Goal: Task Accomplishment & Management: Manage account settings

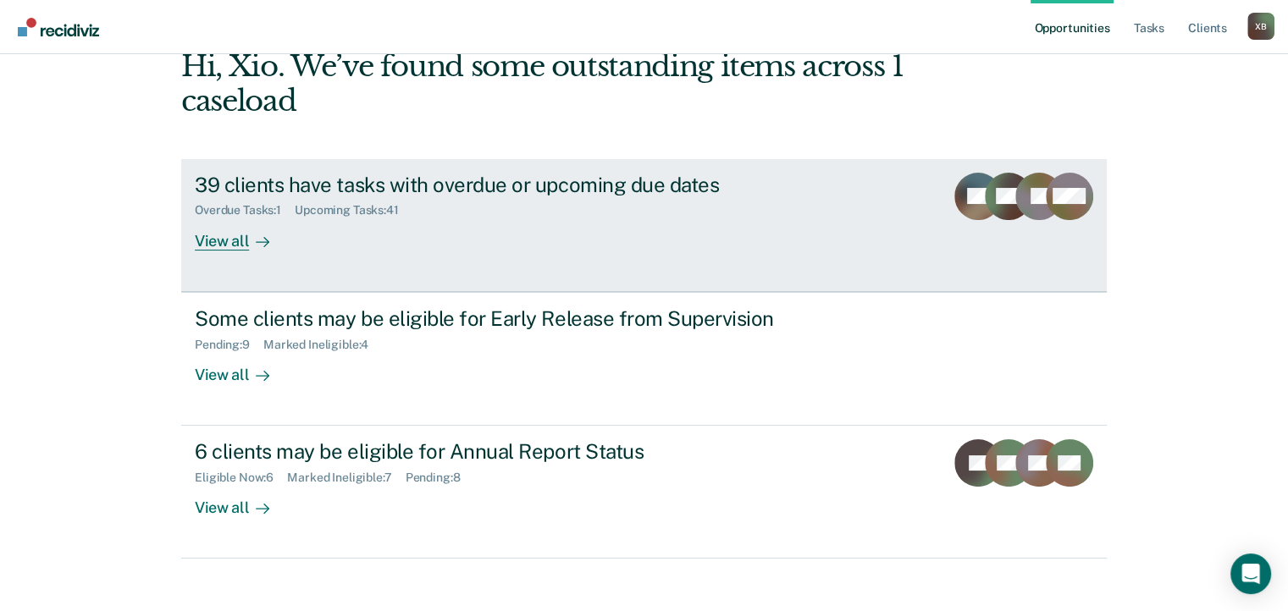
scroll to position [108, 0]
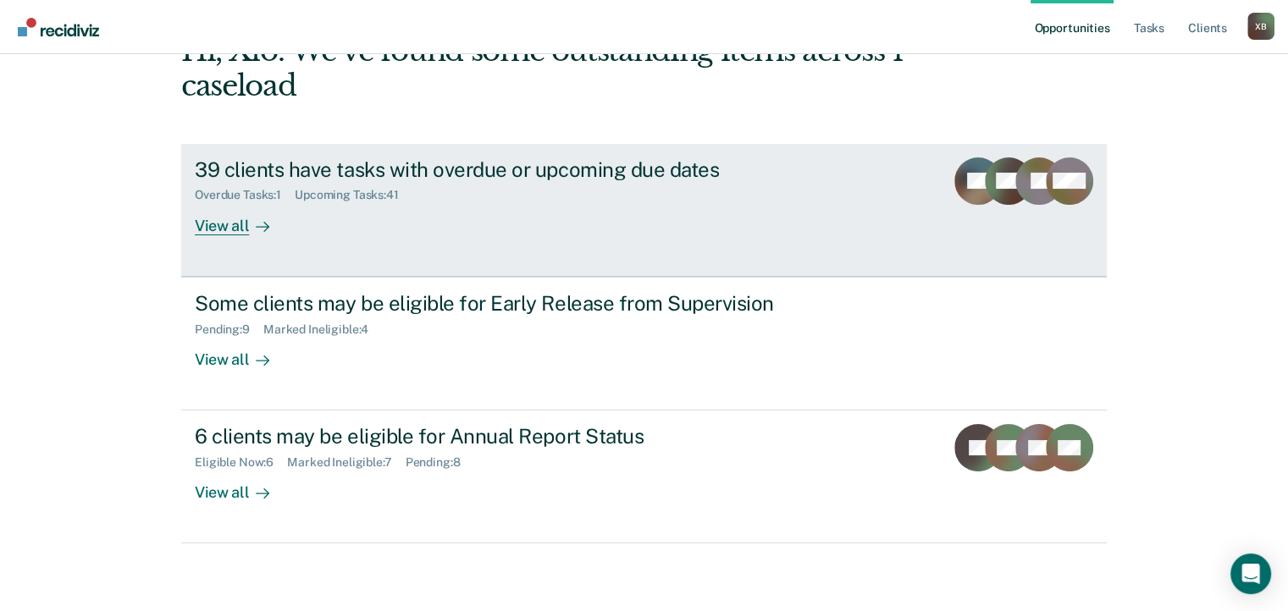
click at [227, 226] on div "View all" at bounding box center [242, 218] width 95 height 33
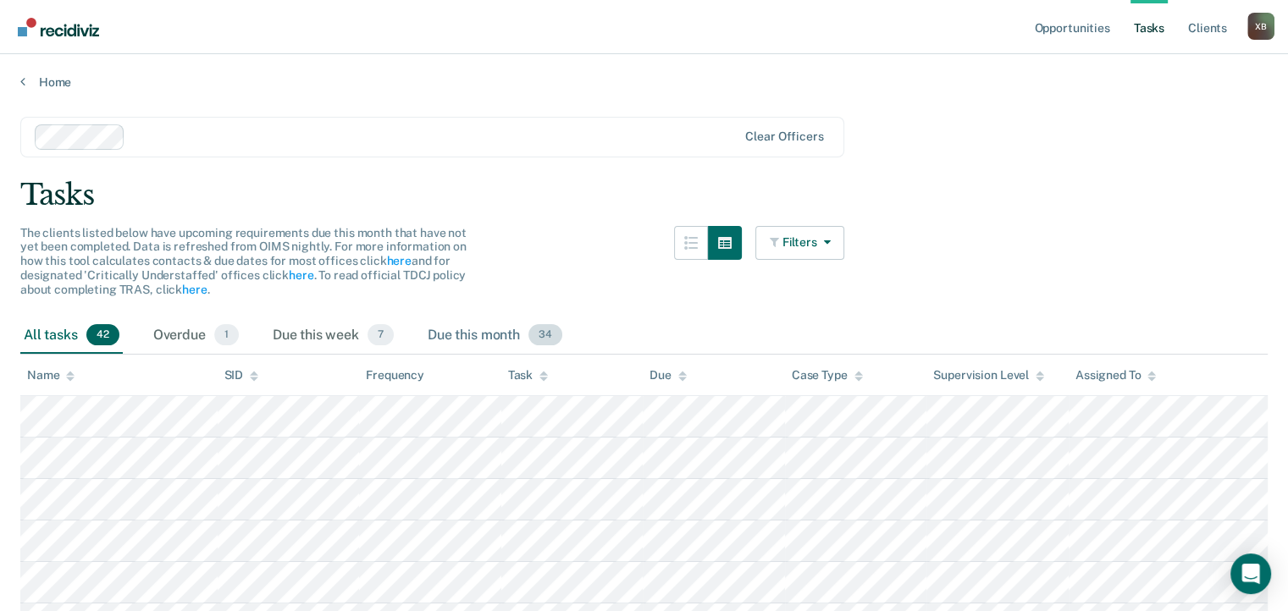
click at [483, 334] on div "Due this month 34" at bounding box center [494, 336] width 141 height 37
click at [24, 82] on icon at bounding box center [22, 82] width 5 height 14
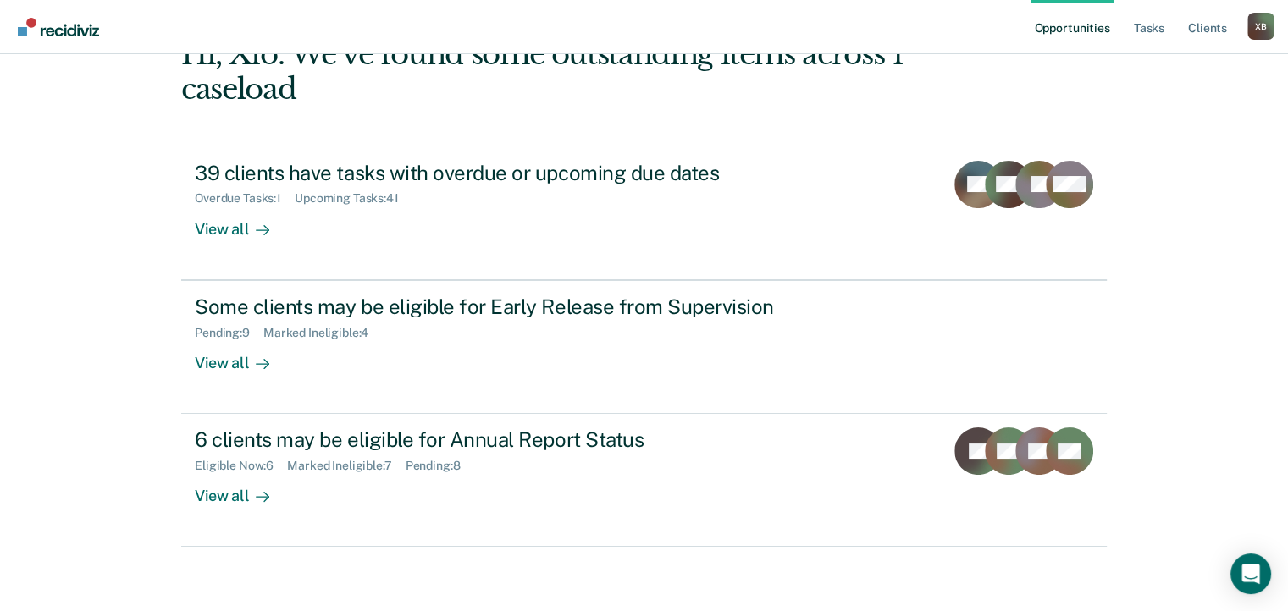
scroll to position [108, 0]
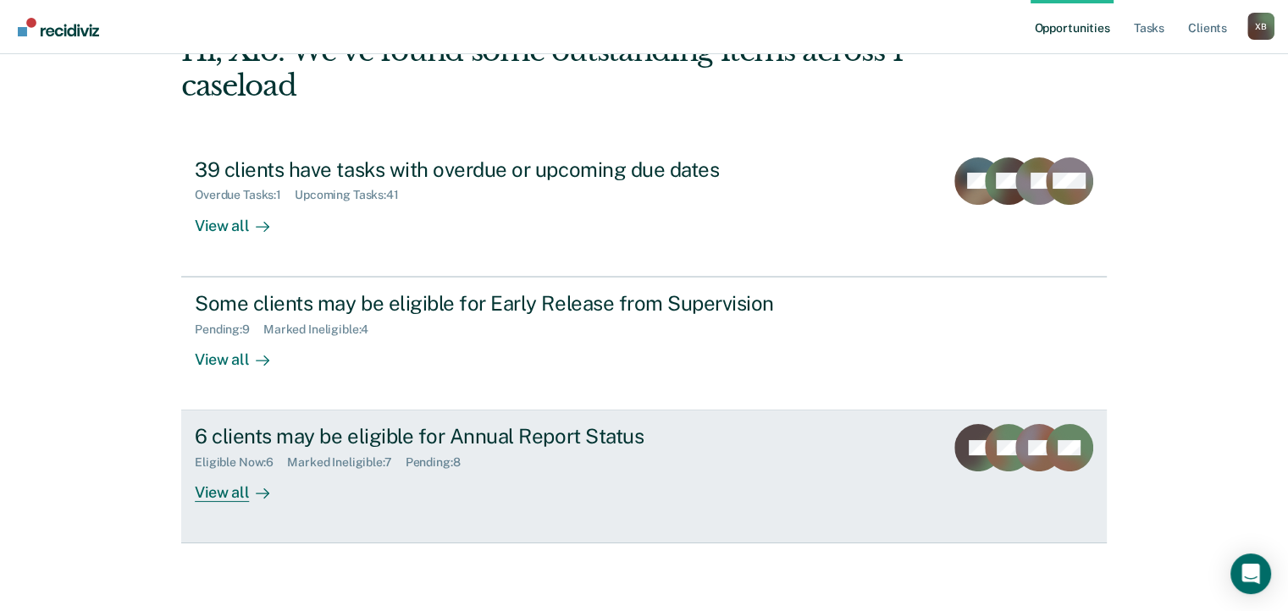
click at [649, 466] on div "Eligible Now : 6 Marked Ineligible : 7 Pending : 8" at bounding box center [492, 459] width 594 height 21
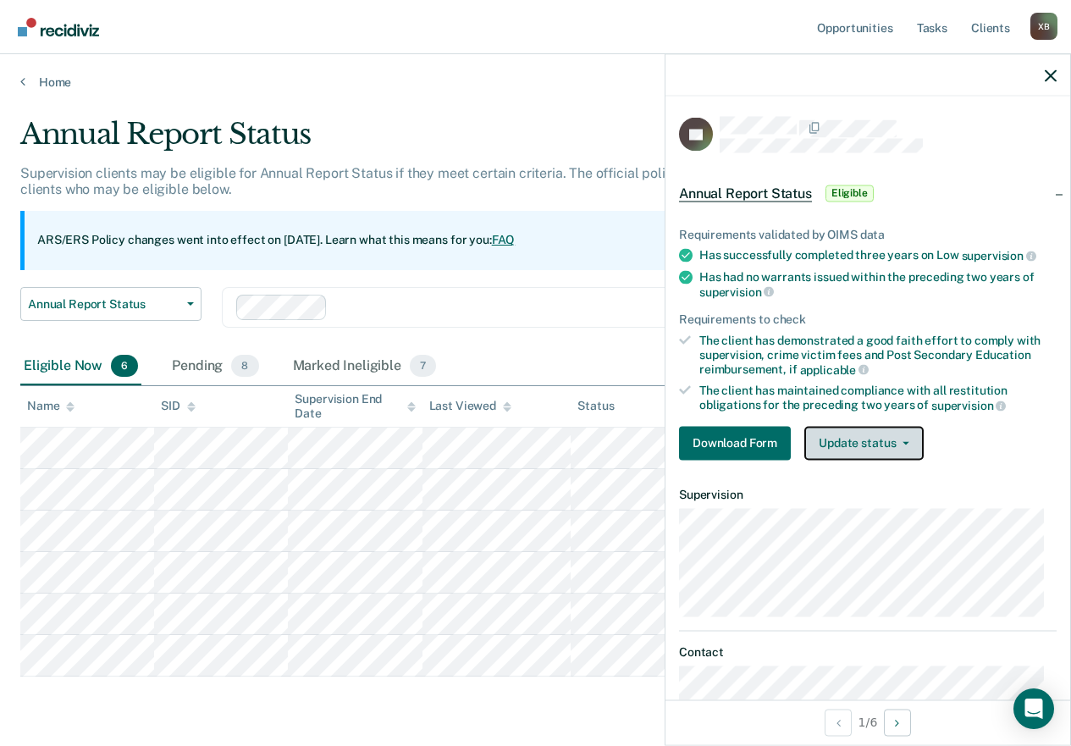
click at [830, 447] on button "Update status" at bounding box center [863, 443] width 119 height 34
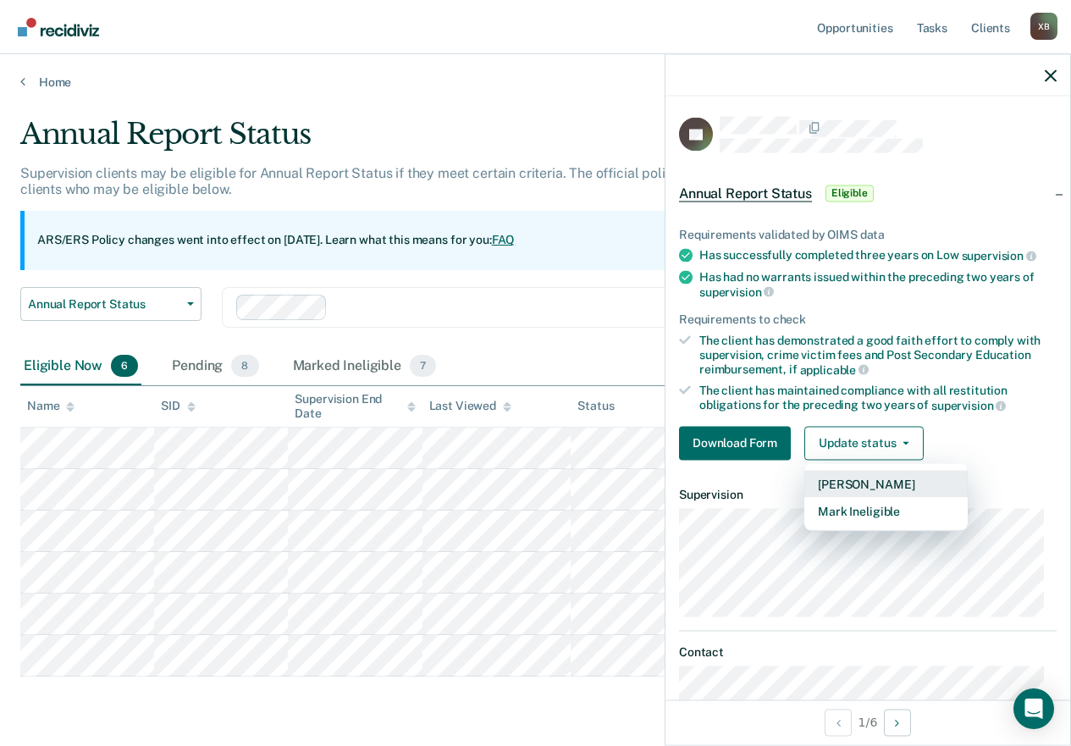
click at [837, 477] on button "[PERSON_NAME]" at bounding box center [885, 483] width 163 height 27
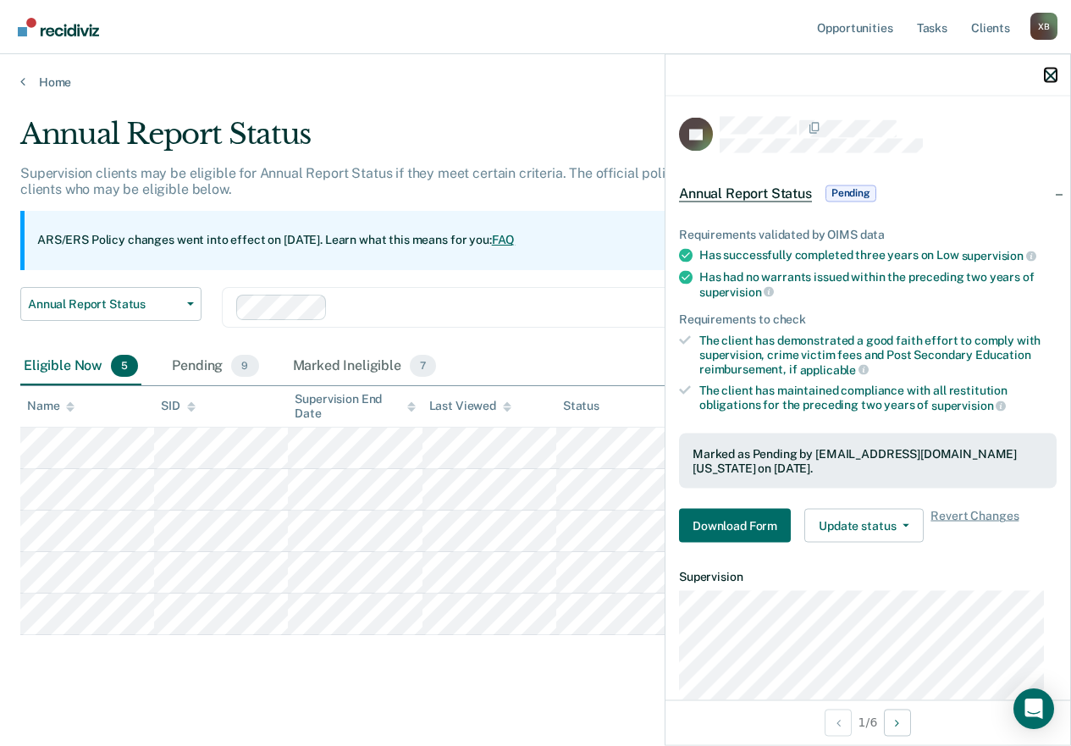
click at [1050, 77] on icon "button" at bounding box center [1051, 75] width 12 height 12
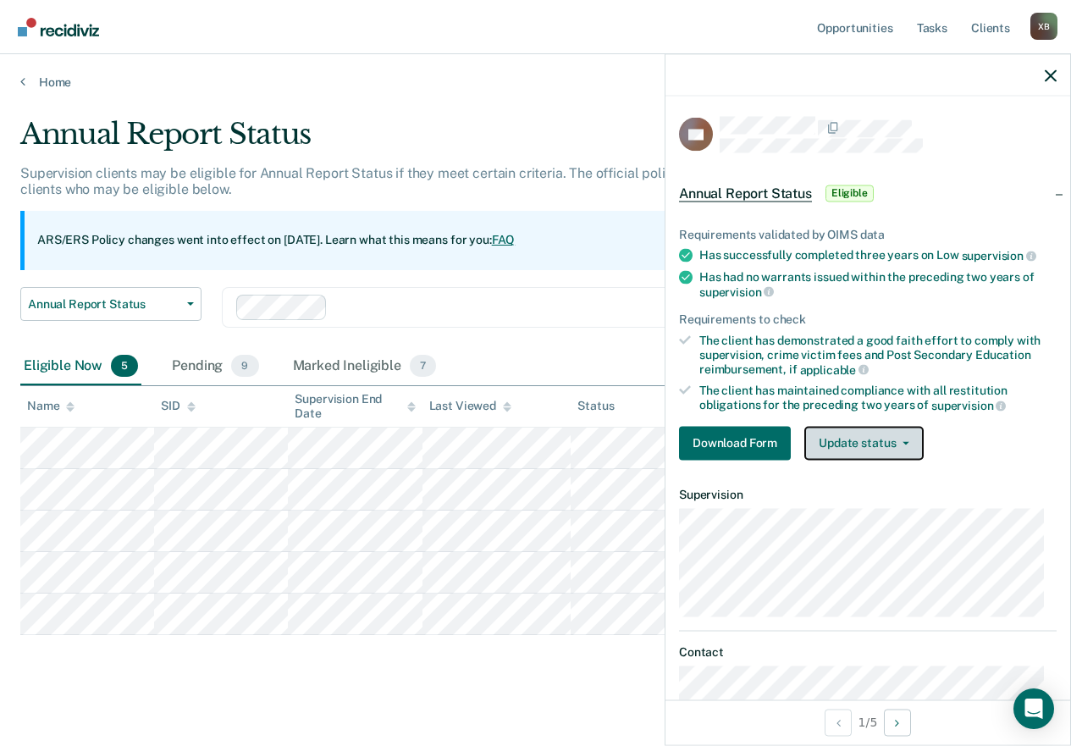
click at [843, 452] on button "Update status" at bounding box center [863, 443] width 119 height 34
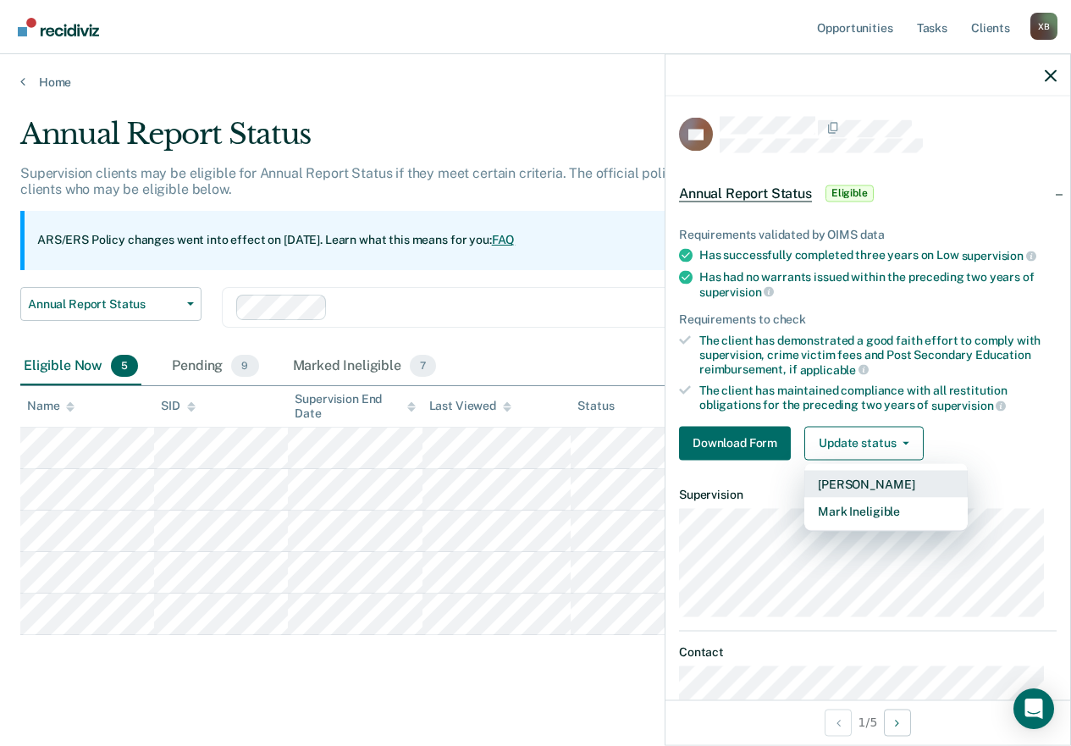
click at [842, 485] on button "[PERSON_NAME]" at bounding box center [885, 483] width 163 height 27
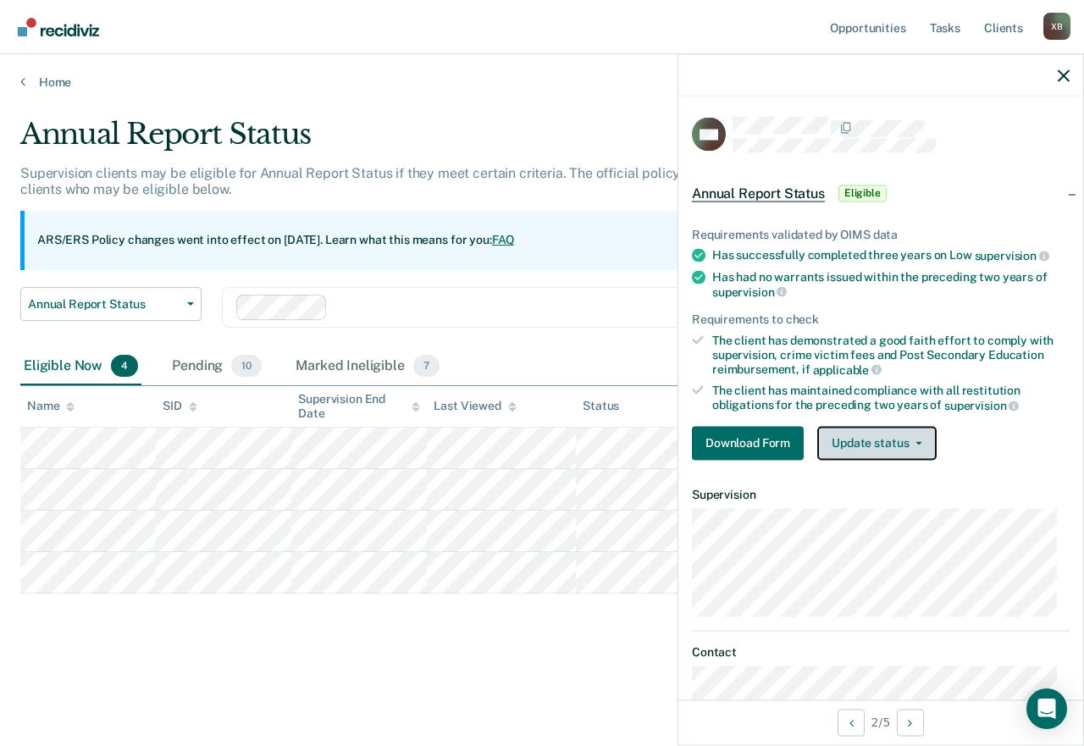
click at [851, 437] on button "Update status" at bounding box center [876, 443] width 119 height 34
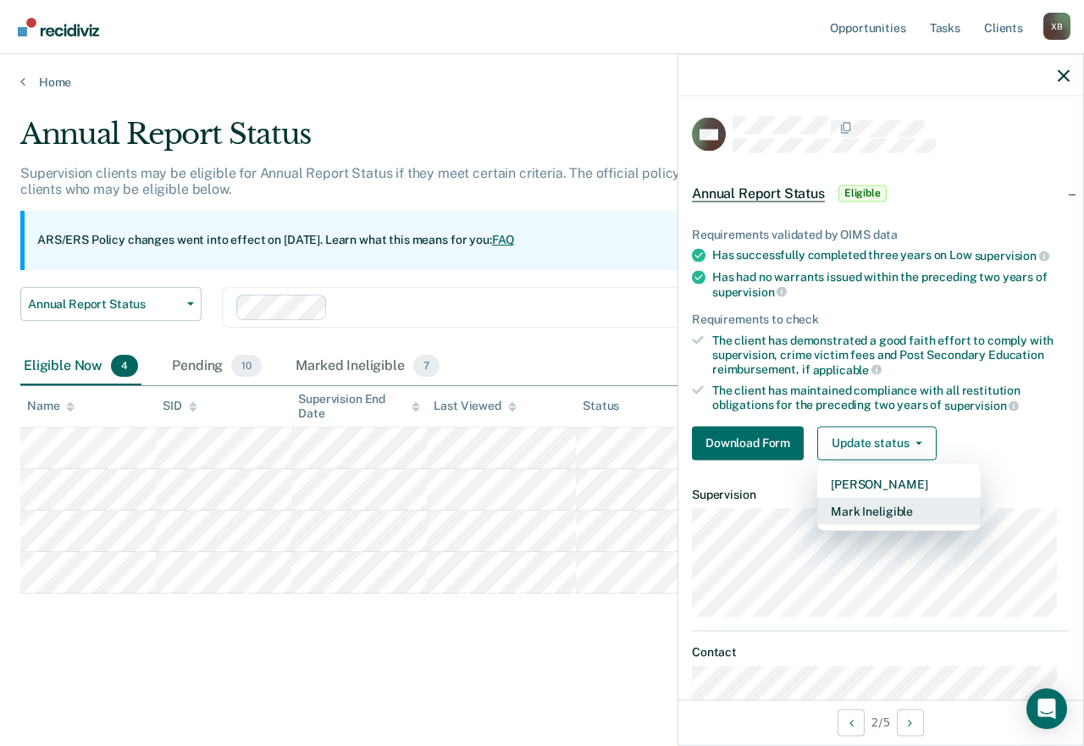
click at [863, 509] on button "Mark Ineligible" at bounding box center [898, 510] width 163 height 27
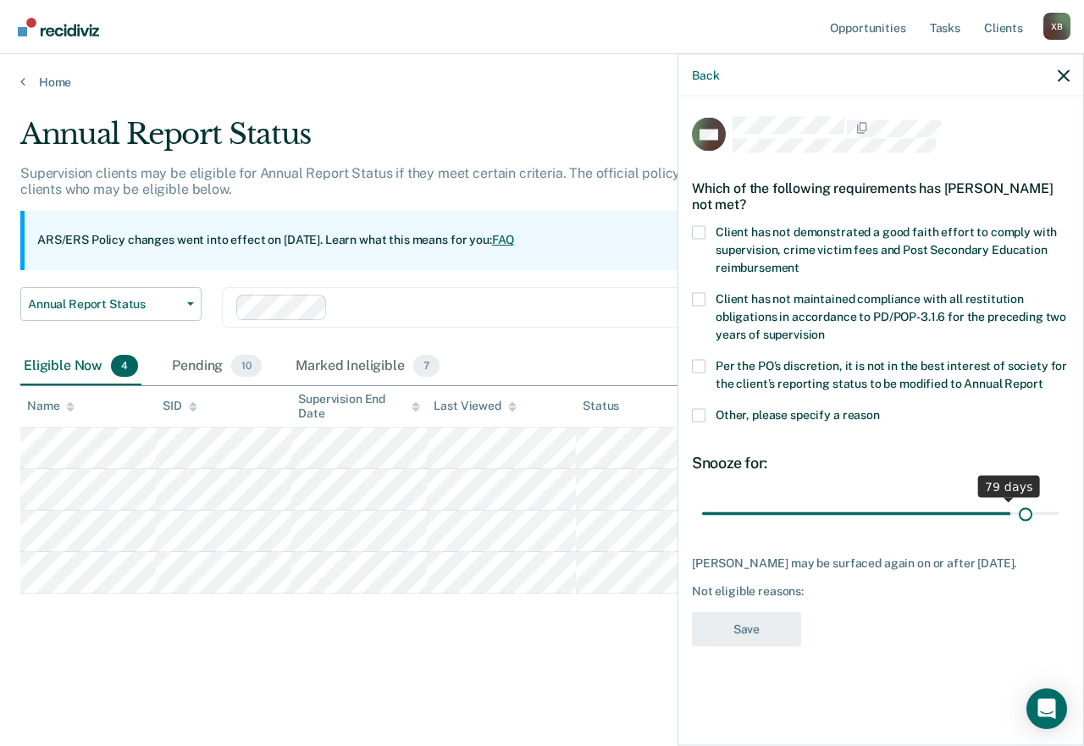
drag, startPoint x: 820, startPoint y: 513, endPoint x: 1027, endPoint y: 515, distance: 206.6
click at [1027, 515] on input "range" at bounding box center [880, 514] width 357 height 30
click at [1035, 516] on input "range" at bounding box center [880, 514] width 357 height 30
drag, startPoint x: 1035, startPoint y: 514, endPoint x: 1083, endPoint y: 509, distance: 48.5
type input "90"
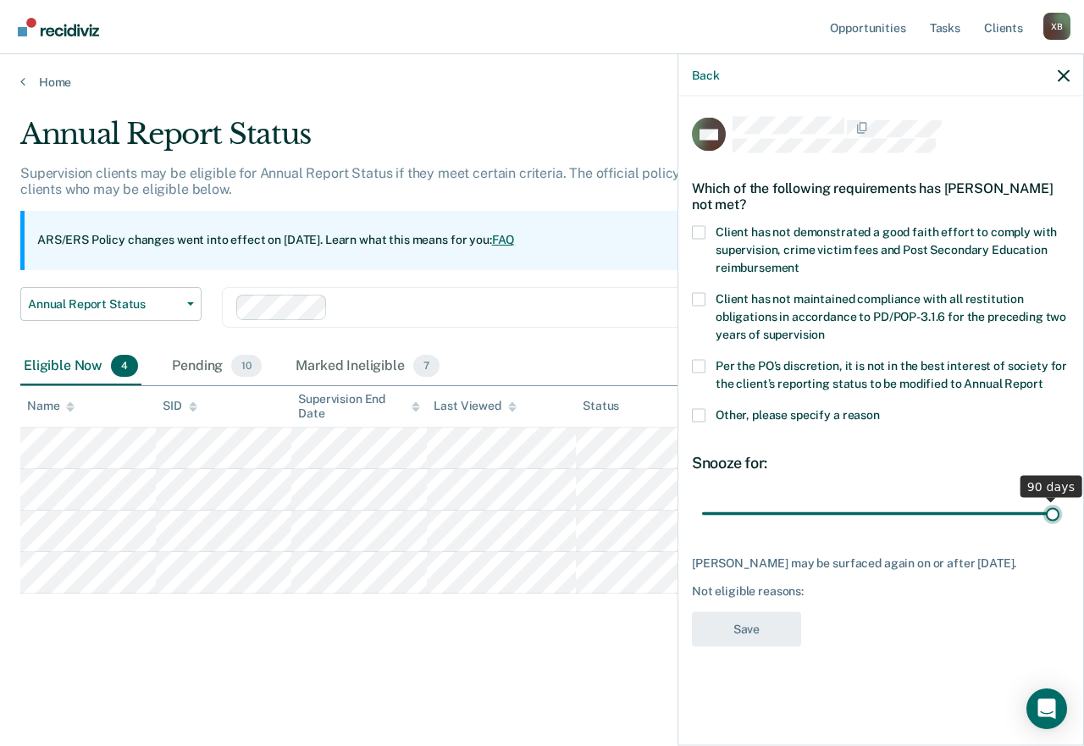
click at [1059, 509] on input "range" at bounding box center [880, 514] width 357 height 30
click at [699, 225] on span at bounding box center [699, 232] width 14 height 14
click at [799, 261] on input "Client has not demonstrated a good faith effort to comply with supervision, cri…" at bounding box center [799, 261] width 0 height 0
click at [724, 610] on button "Save" at bounding box center [746, 628] width 109 height 35
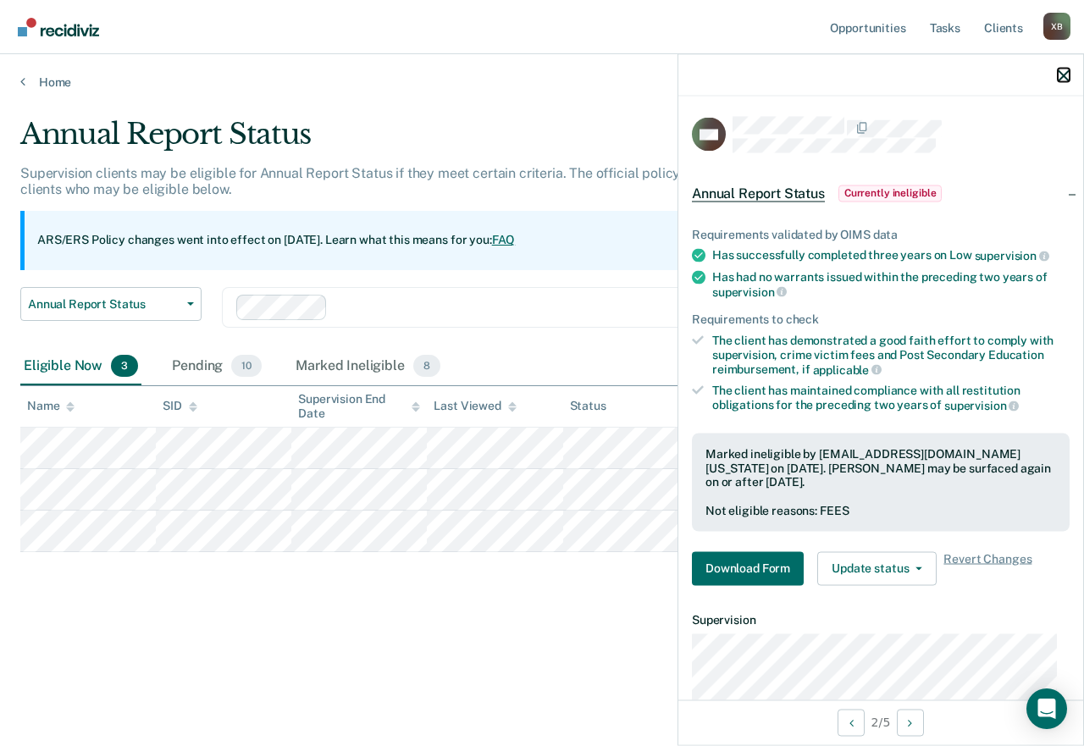
click at [1063, 72] on icon "button" at bounding box center [1063, 75] width 12 height 12
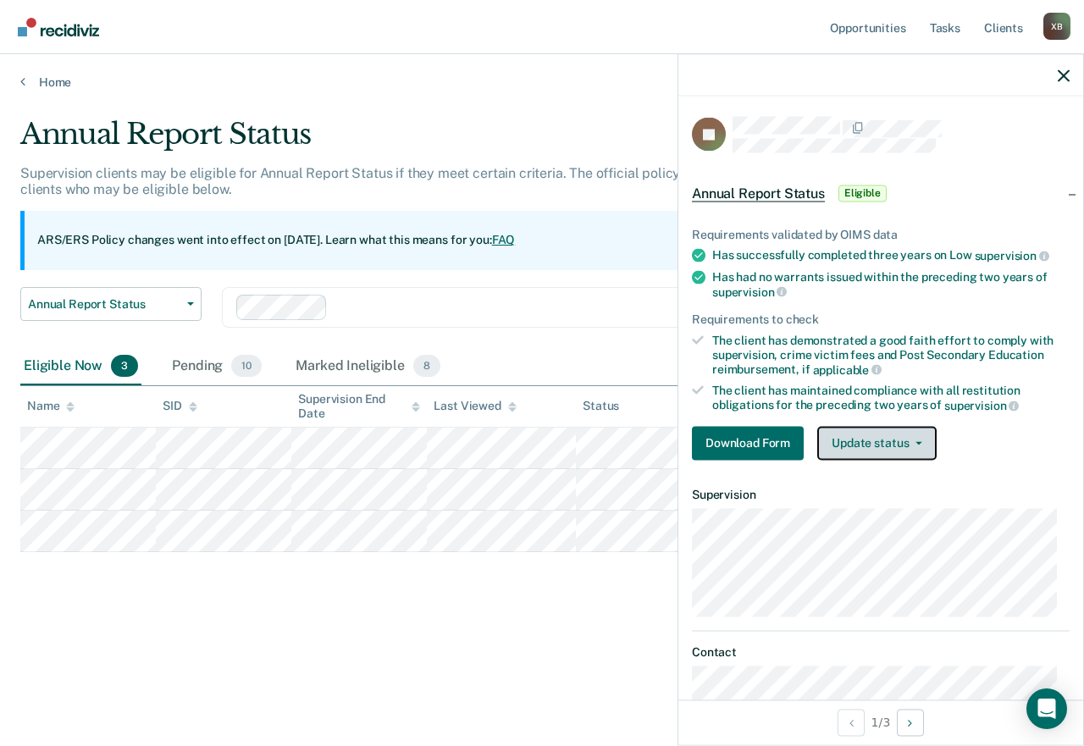
click at [874, 452] on button "Update status" at bounding box center [876, 443] width 119 height 34
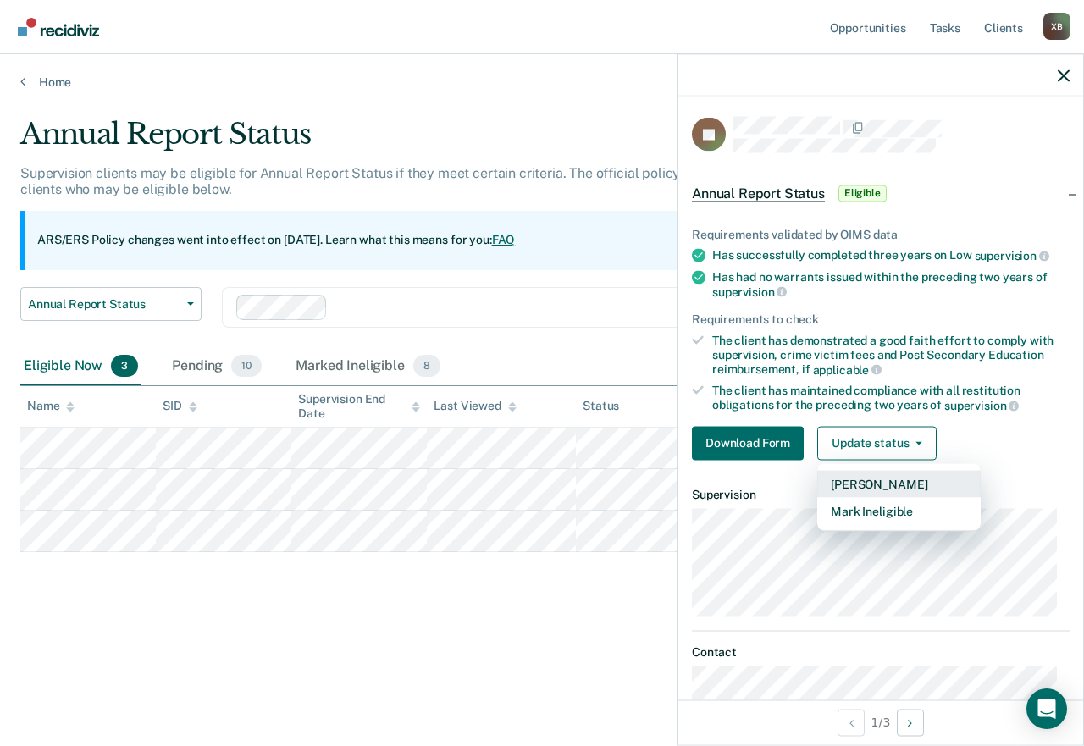
click at [863, 483] on button "[PERSON_NAME]" at bounding box center [898, 483] width 163 height 27
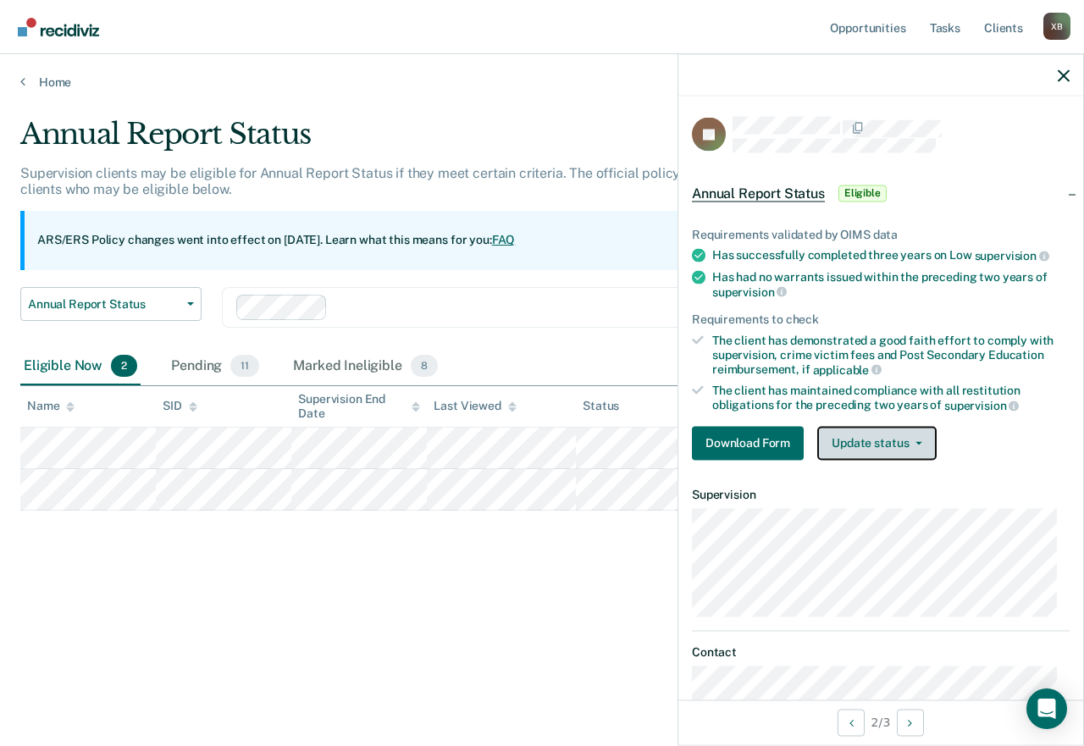
click at [870, 445] on button "Update status" at bounding box center [876, 443] width 119 height 34
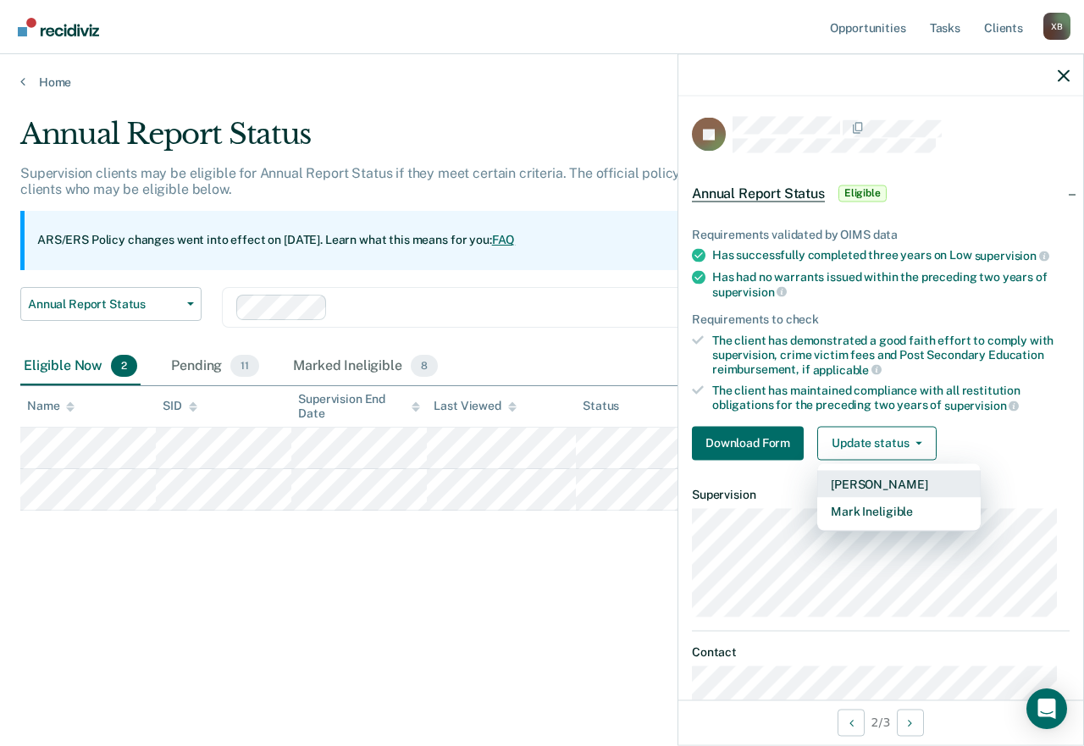
click at [856, 482] on button "[PERSON_NAME]" at bounding box center [898, 483] width 163 height 27
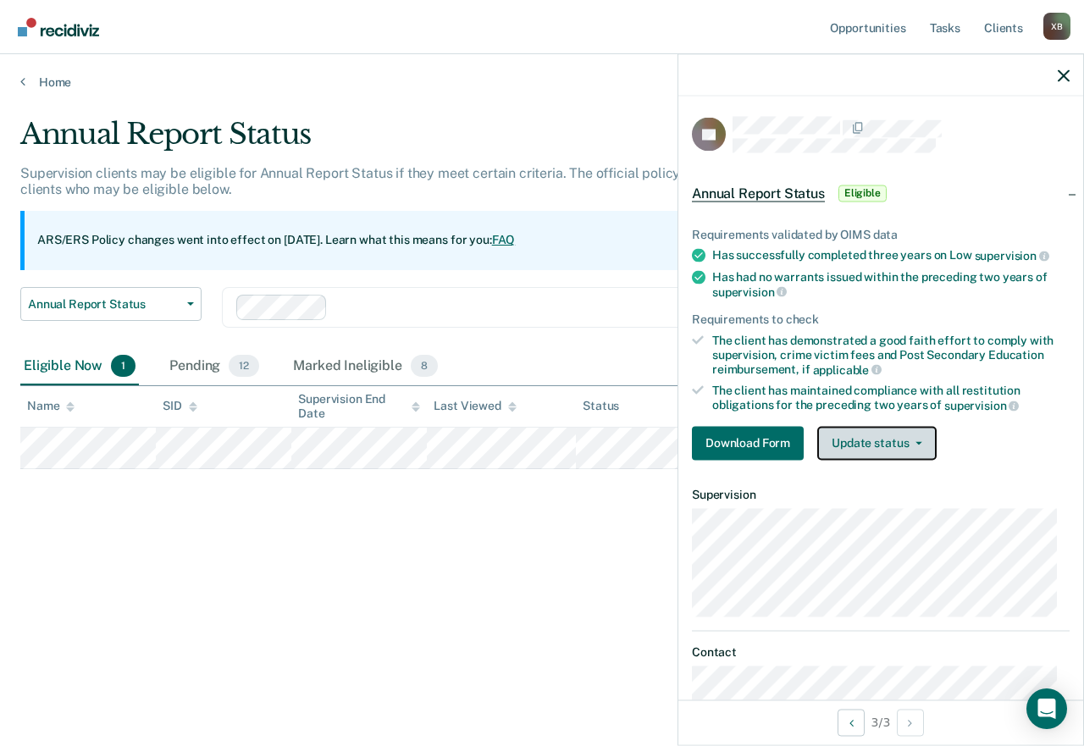
click at [892, 452] on button "Update status" at bounding box center [876, 443] width 119 height 34
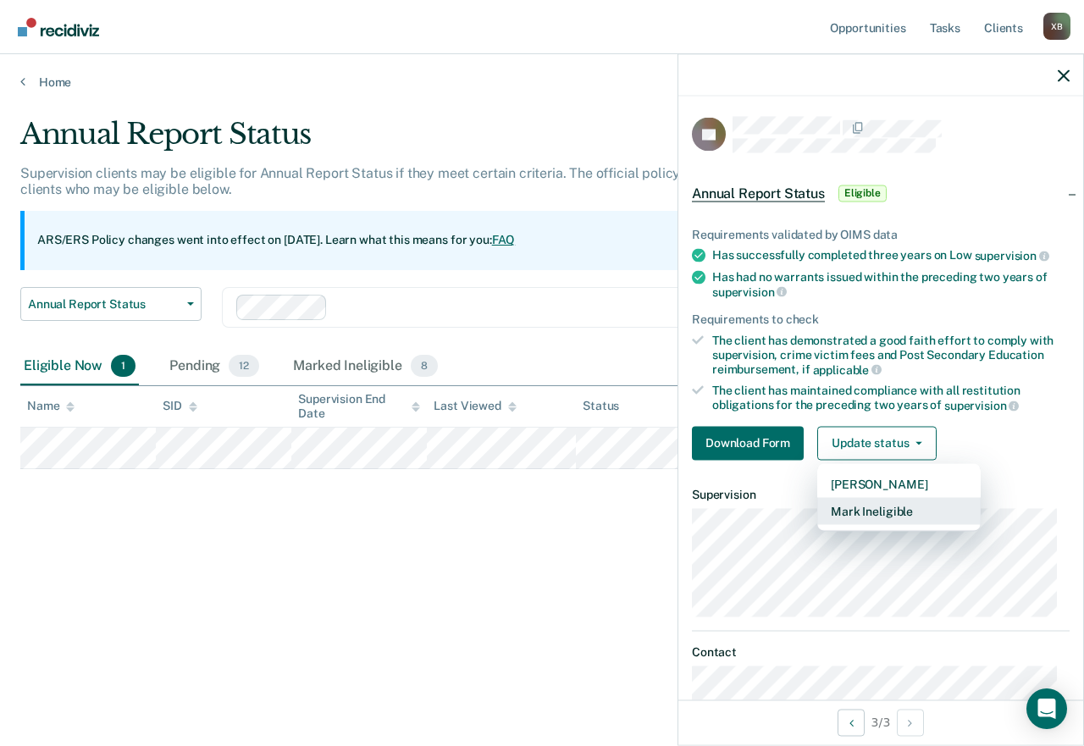
click at [878, 506] on button "Mark Ineligible" at bounding box center [898, 510] width 163 height 27
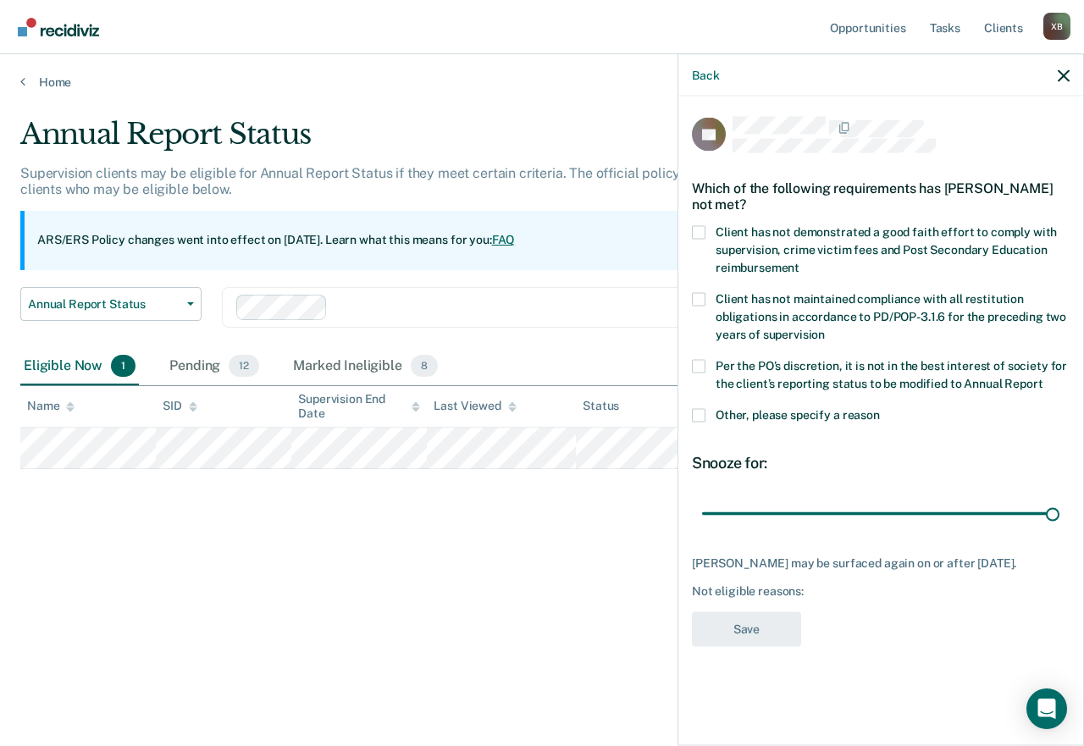
drag, startPoint x: 826, startPoint y: 511, endPoint x: 1083, endPoint y: 518, distance: 257.5
type input "90"
click at [1059, 518] on input "range" at bounding box center [880, 514] width 357 height 30
click at [704, 234] on span at bounding box center [699, 232] width 14 height 14
click at [799, 261] on input "Client has not demonstrated a good faith effort to comply with supervision, cri…" at bounding box center [799, 261] width 0 height 0
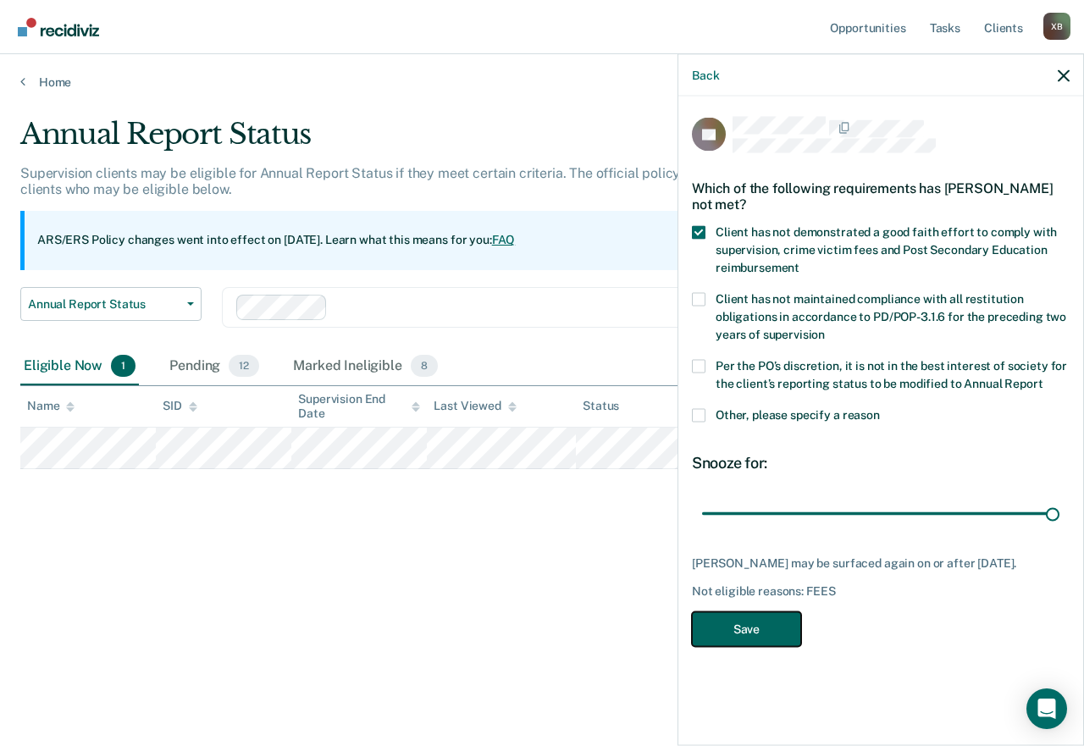
click at [748, 610] on button "Save" at bounding box center [746, 628] width 109 height 35
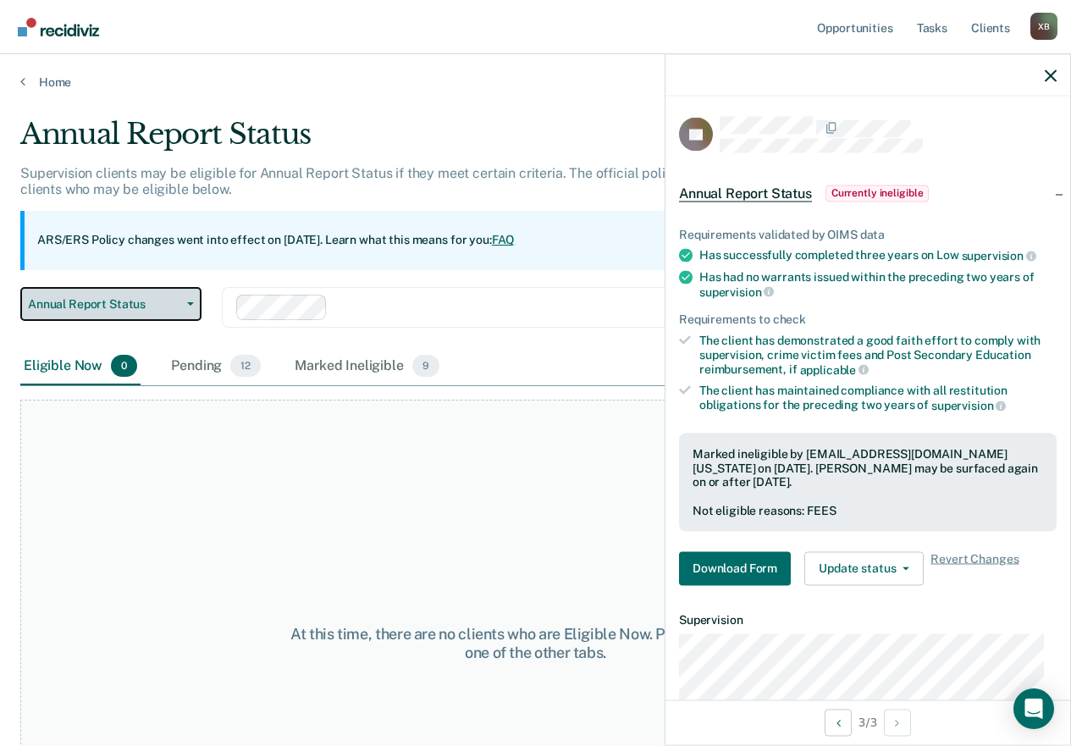
click at [177, 303] on span "Annual Report Status" at bounding box center [104, 304] width 152 height 14
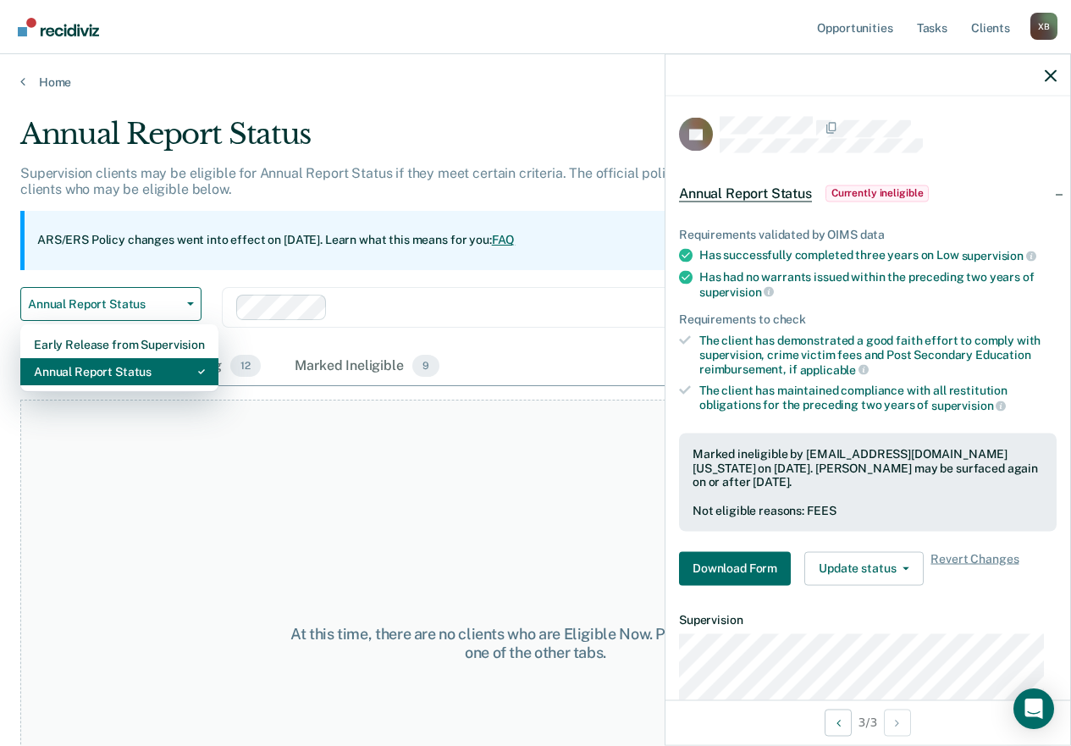
click at [129, 367] on div "Annual Report Status" at bounding box center [119, 371] width 171 height 27
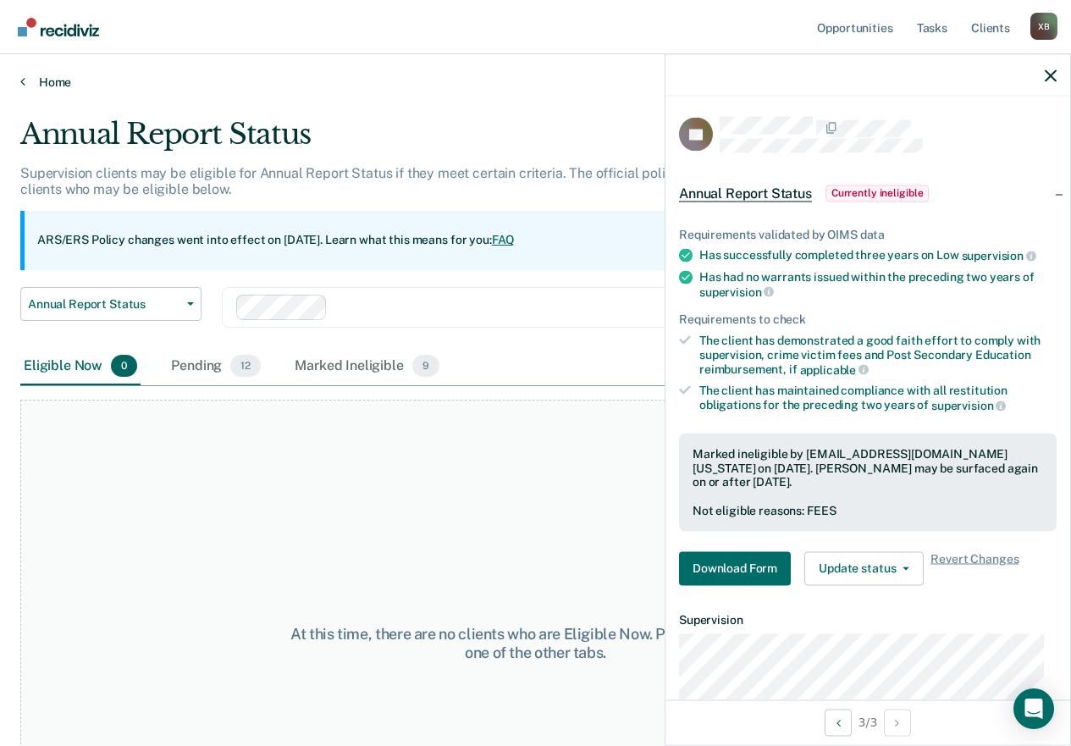
click at [61, 84] on link "Home" at bounding box center [535, 82] width 1030 height 15
